Goal: Find specific page/section: Find specific page/section

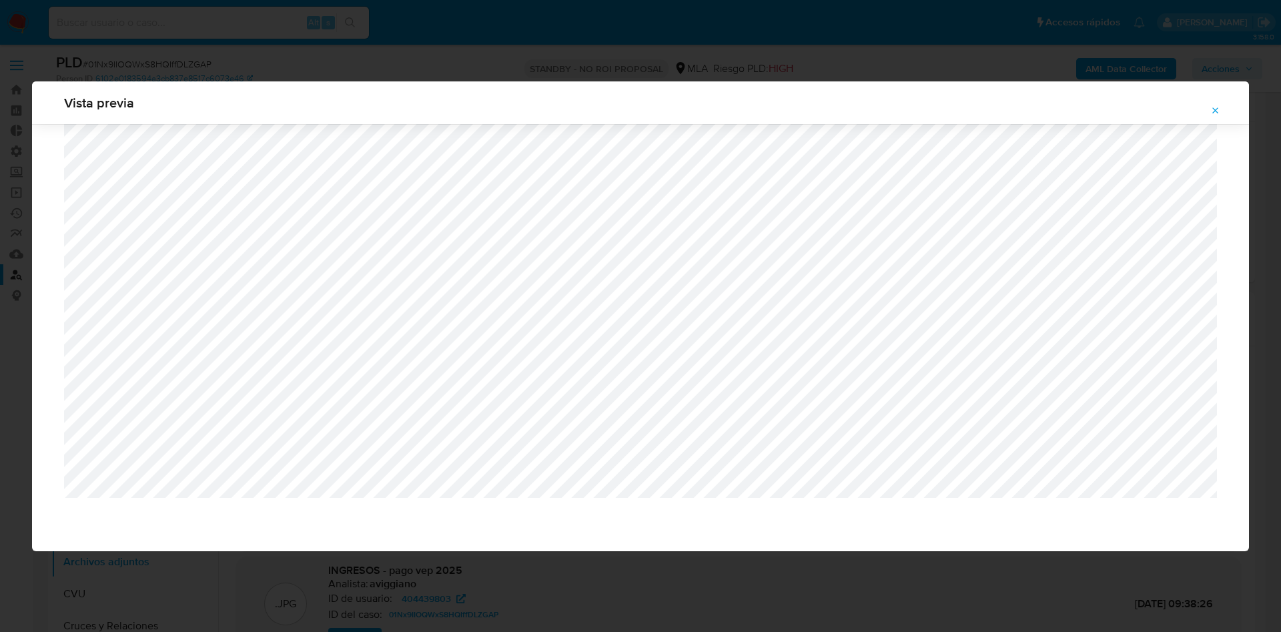
select select "10"
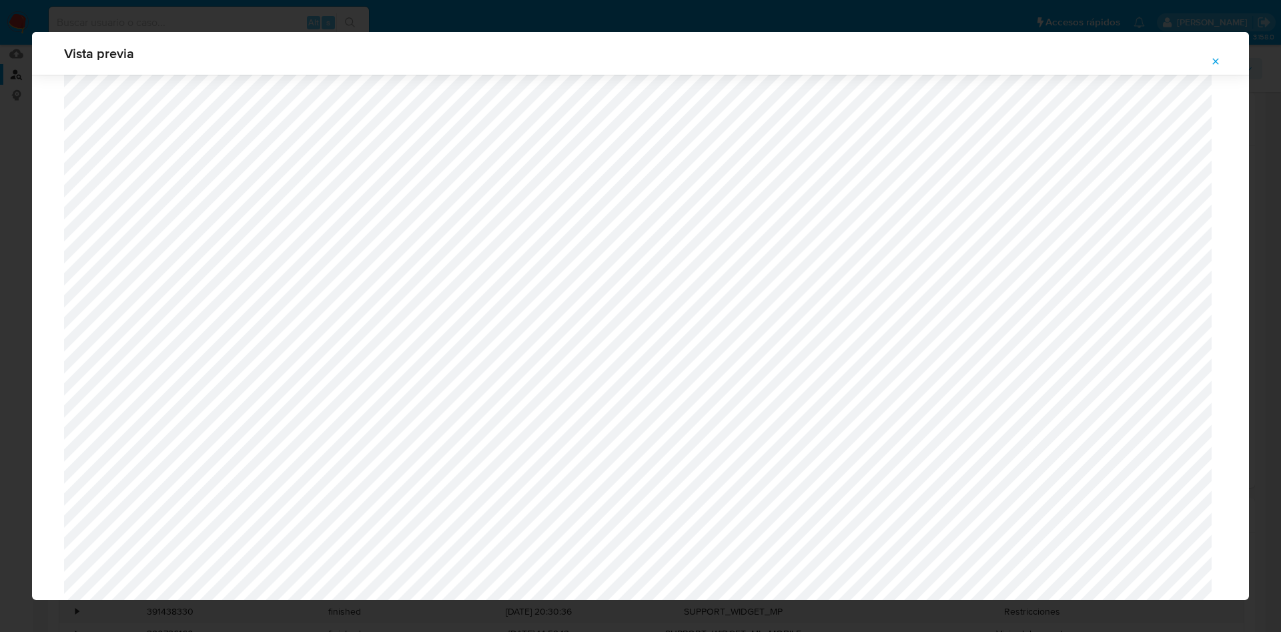
scroll to position [1174, 0]
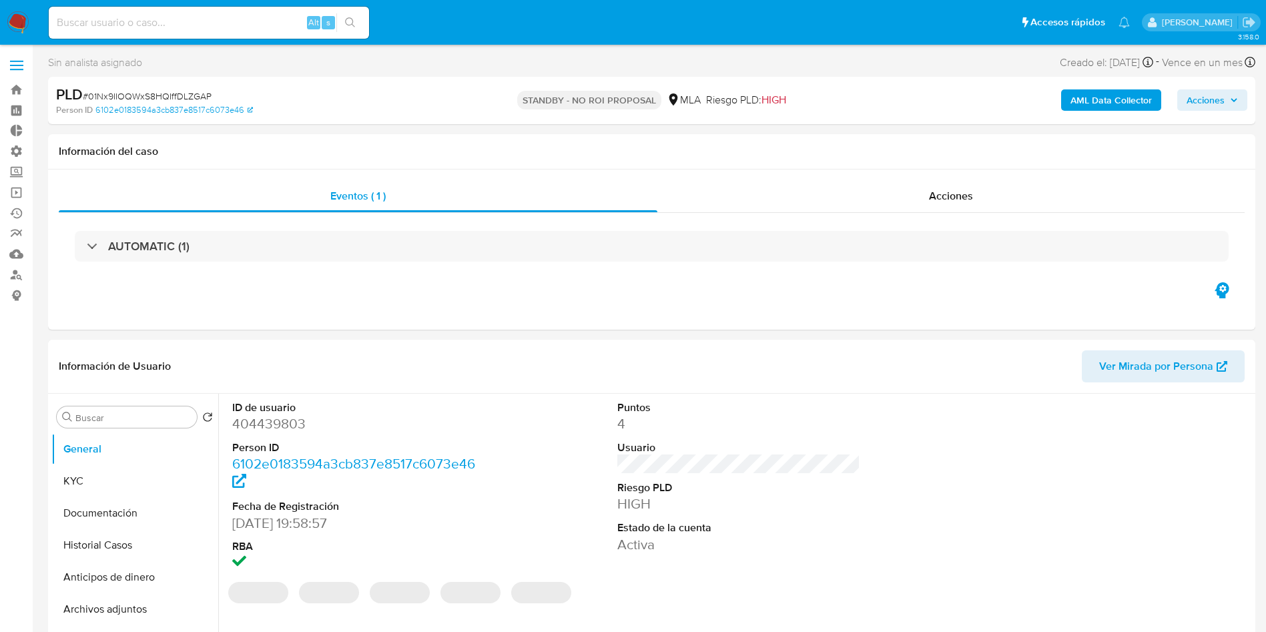
select select "10"
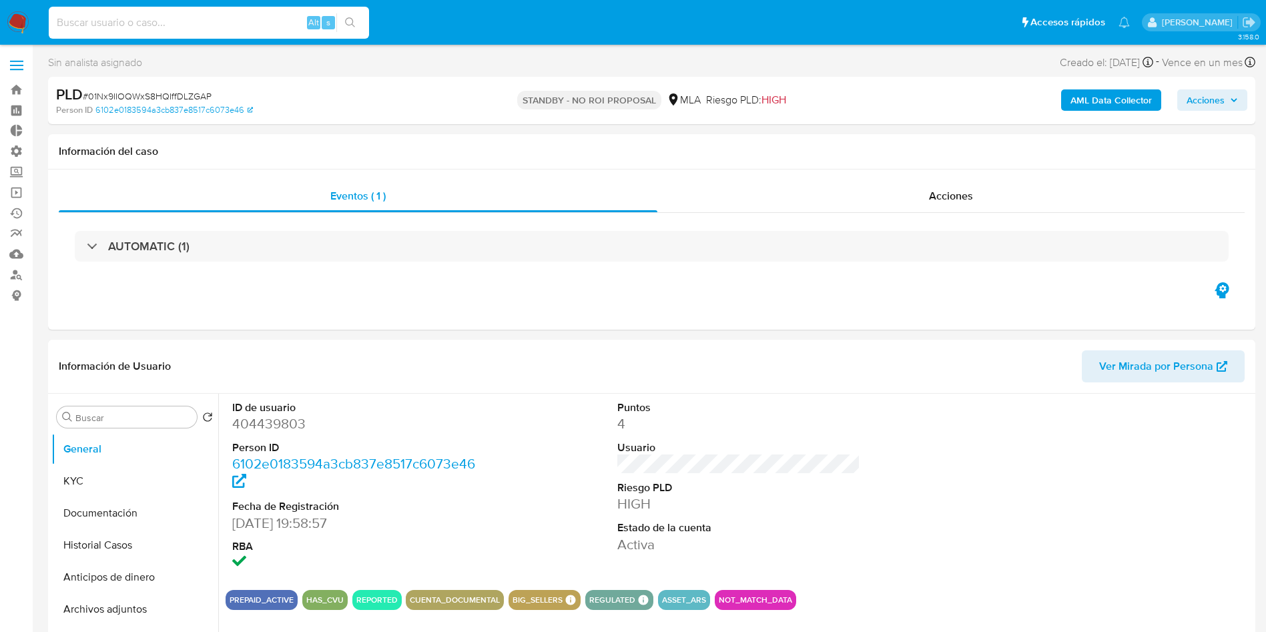
click at [195, 21] on input at bounding box center [209, 22] width 320 height 17
paste input "1968140898"
type input "1968140898"
click at [359, 25] on button "search-icon" at bounding box center [349, 22] width 27 height 19
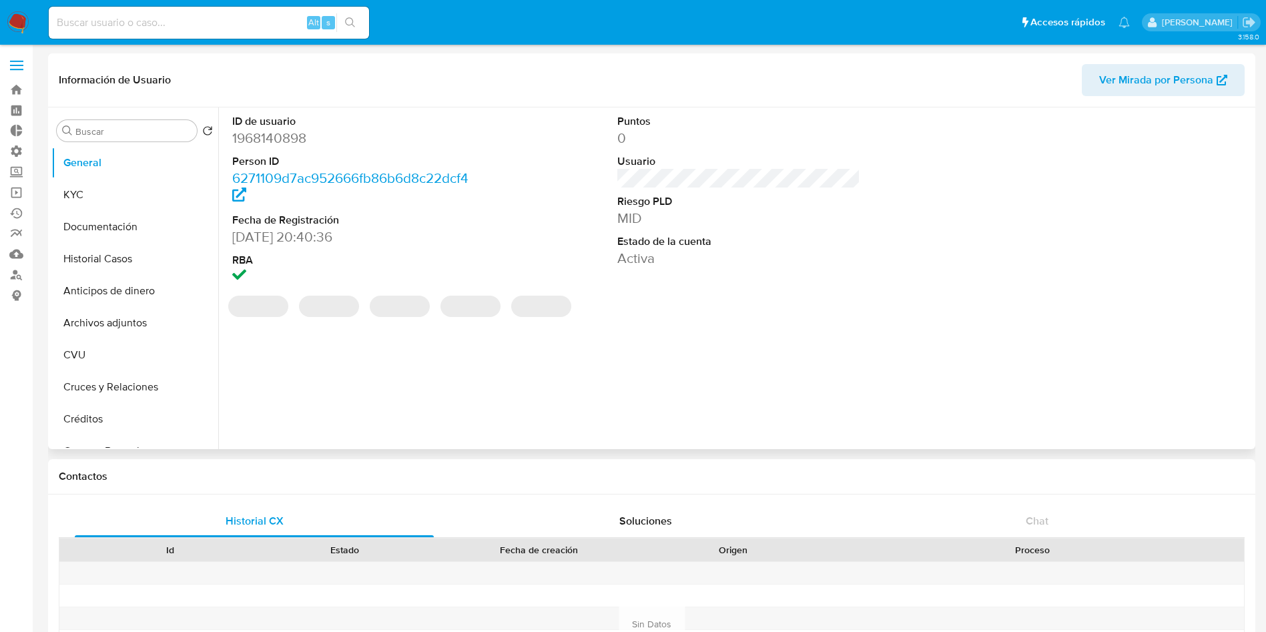
select select "10"
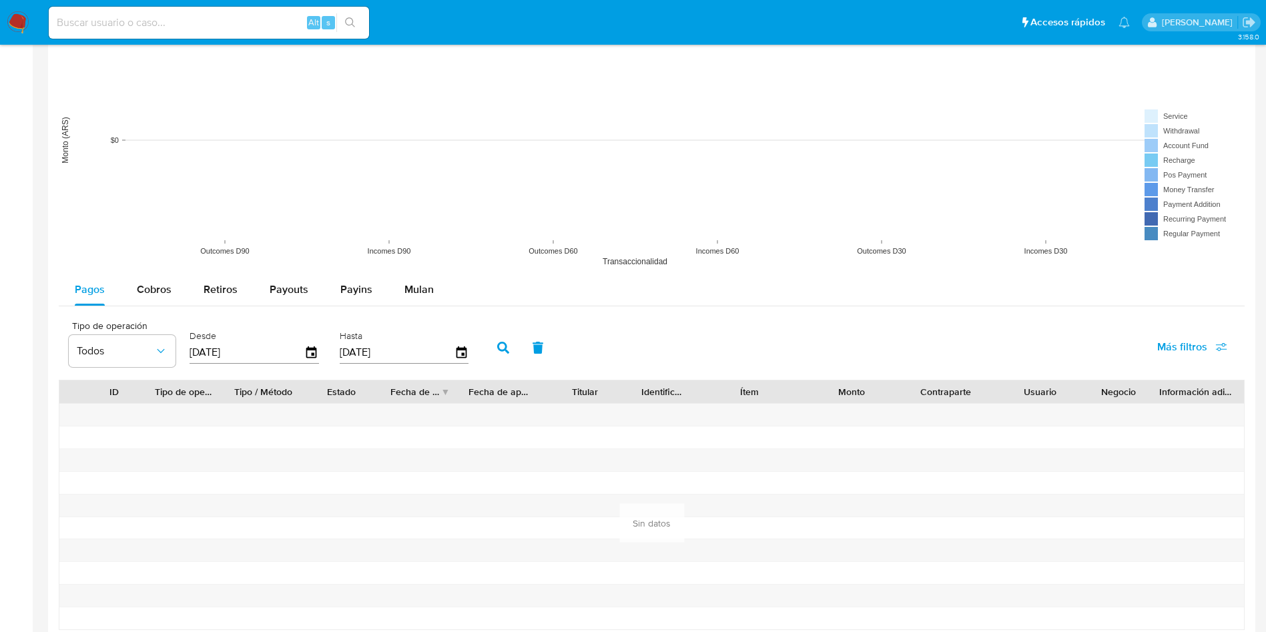
scroll to position [1001, 0]
click at [282, 348] on input "13/06/2025" at bounding box center [246, 349] width 115 height 21
type input "13/06/202_"
type input "01/01/2025"
click at [508, 358] on button "button" at bounding box center [503, 345] width 35 height 32
